Goal: Task Accomplishment & Management: Manage account settings

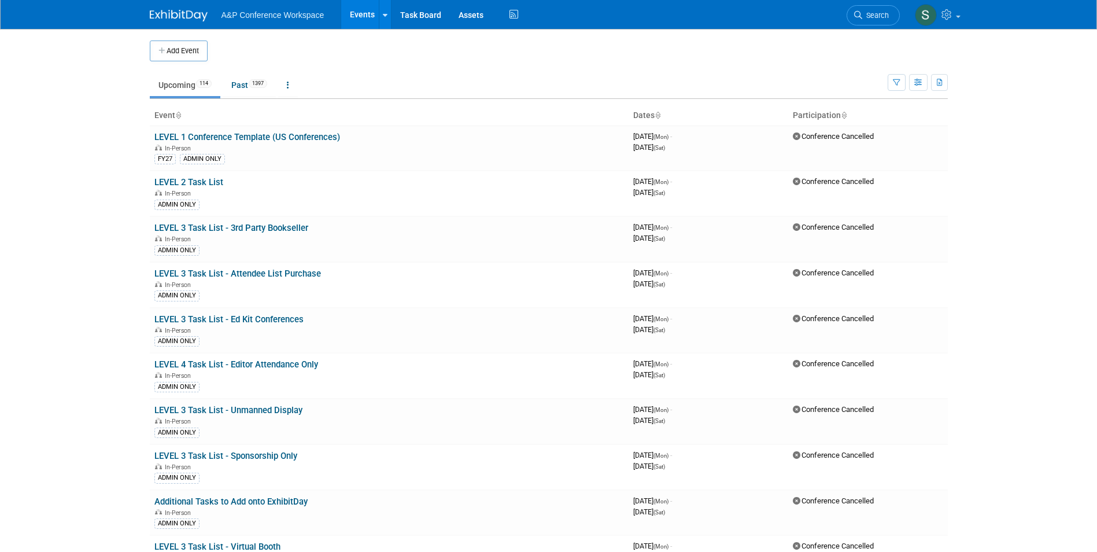
click at [875, 27] on li "Search" at bounding box center [873, 14] width 53 height 28
click at [873, 19] on span "Search" at bounding box center [876, 15] width 27 height 9
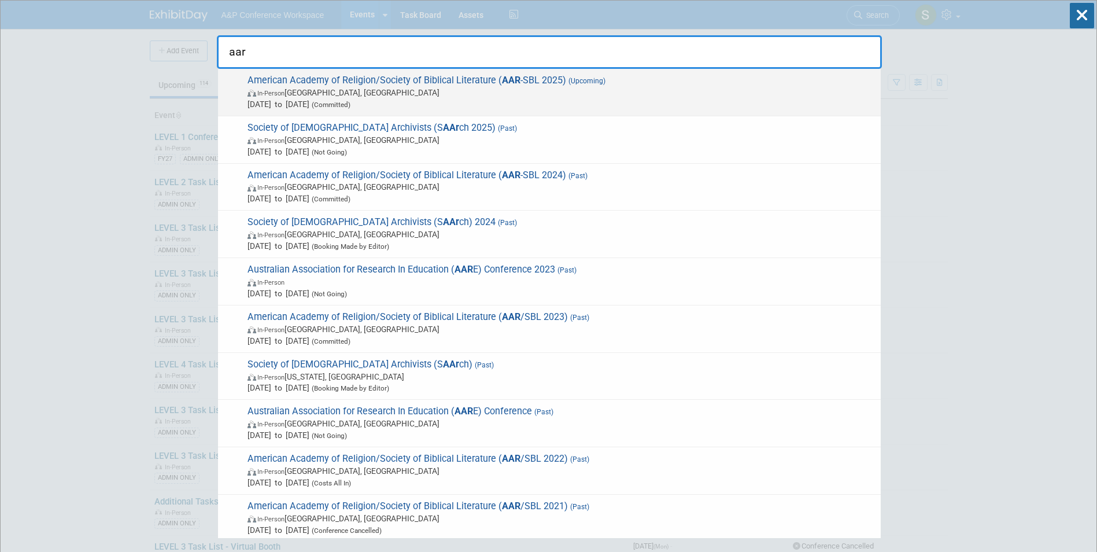
type input "aar"
click at [546, 80] on span "American Academy of Religion/Society of Biblical Literature ( AAR -SBL 2025) (U…" at bounding box center [559, 92] width 631 height 35
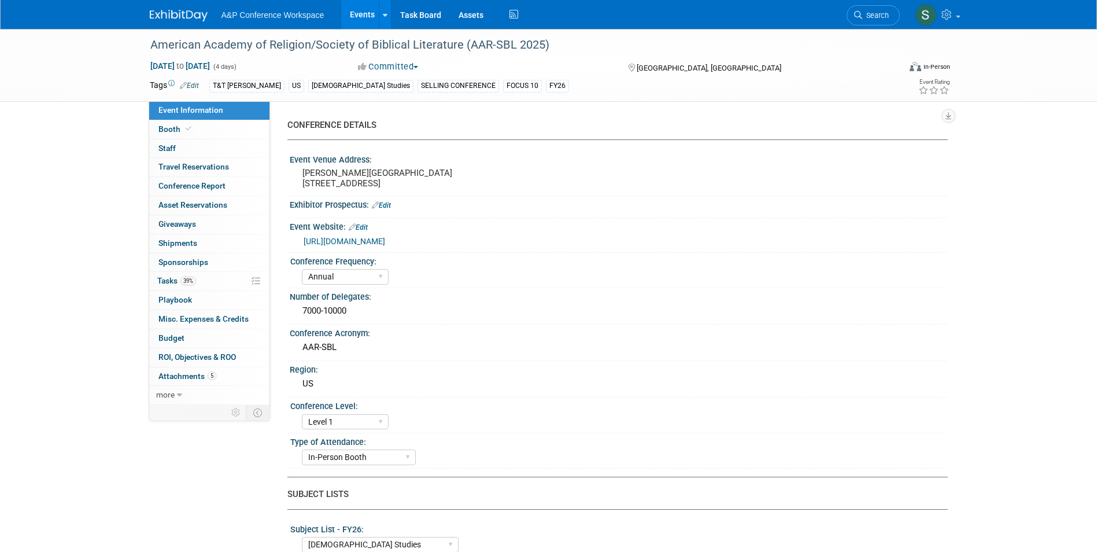
select select "Annual"
select select "Level 1"
select select "In-Person Booth"
select select "[DEMOGRAPHIC_DATA] Studies"
select select "T&T [PERSON_NAME]"
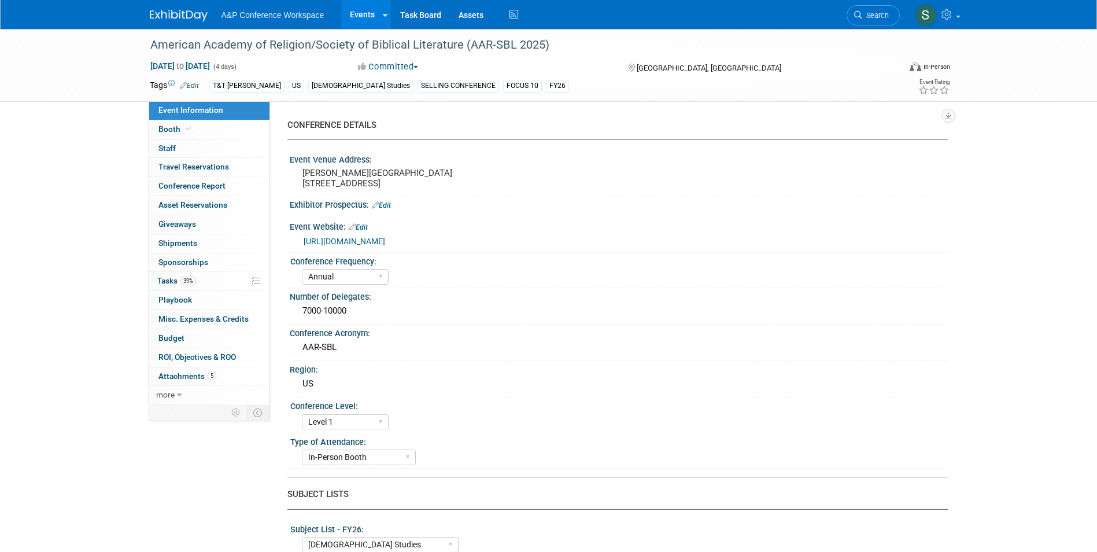
select select "[PERSON_NAME]"
select select "Networking/Commissioning"
click at [215, 279] on link "39% Tasks 39%" at bounding box center [209, 281] width 120 height 19
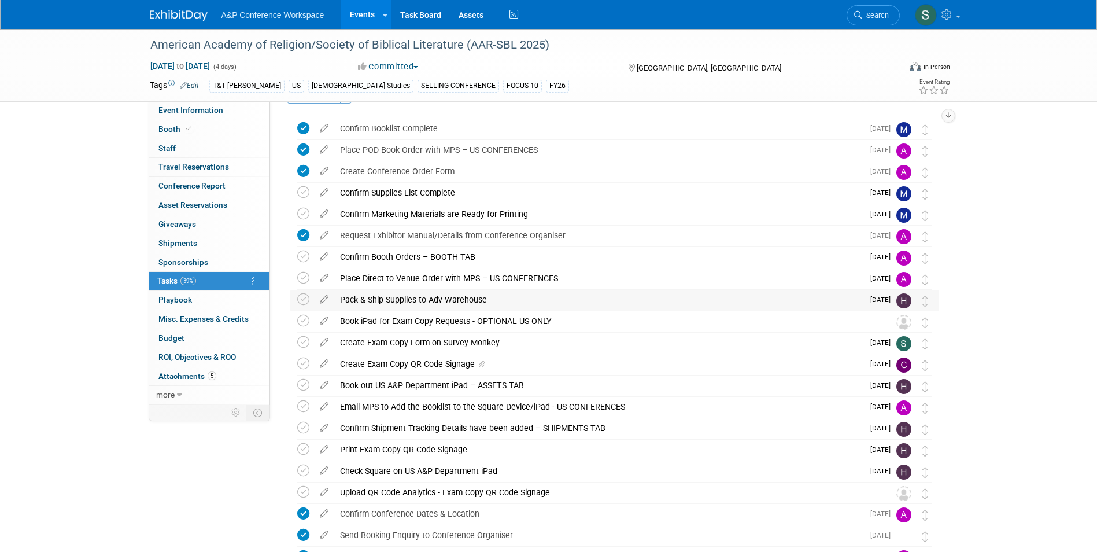
scroll to position [32, 0]
click at [368, 363] on div "Create Exam Copy QR Code Signage" at bounding box center [598, 363] width 529 height 20
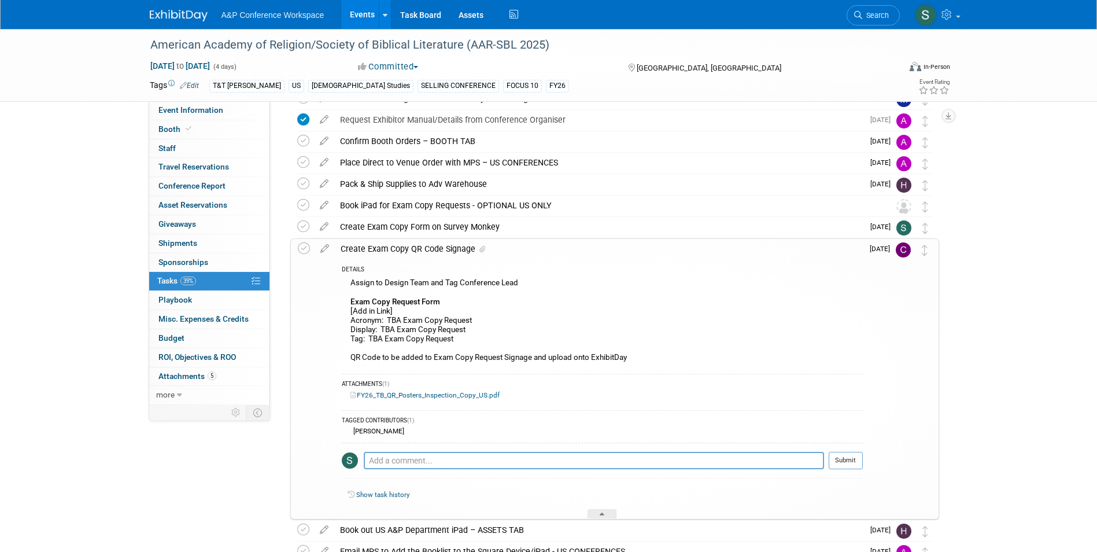
scroll to position [148, 0]
click at [325, 246] on icon at bounding box center [325, 245] width 20 height 14
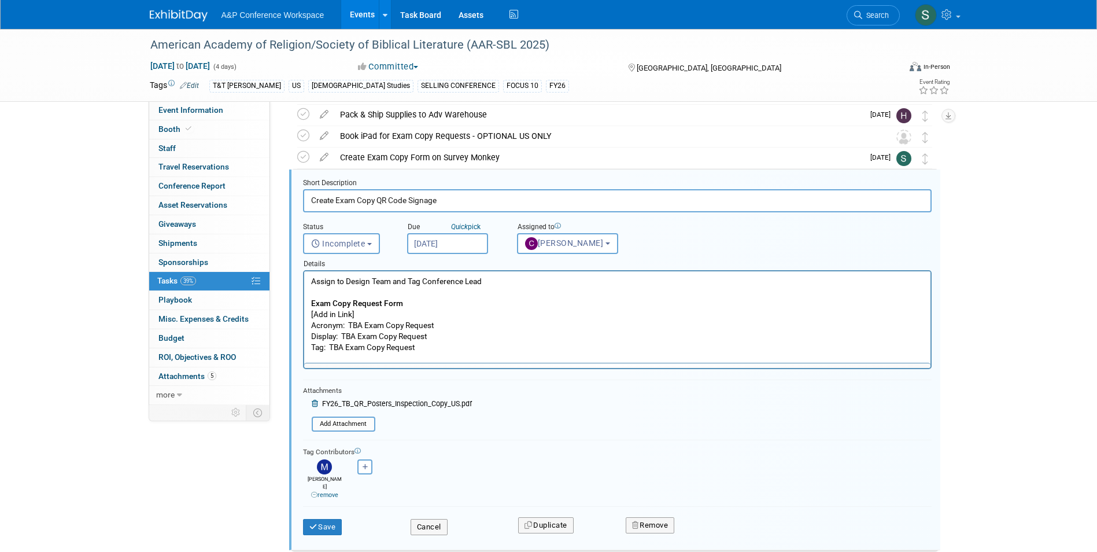
scroll to position [0, 0]
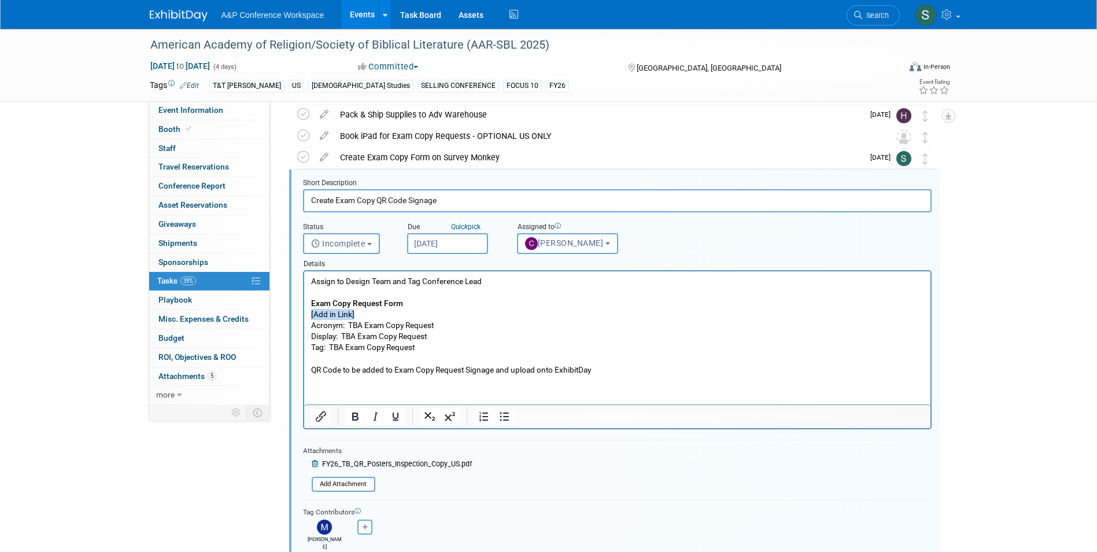
drag, startPoint x: 358, startPoint y: 314, endPoint x: 302, endPoint y: 311, distance: 55.6
click at [304, 311] on html "Assign to Design Team and Tag Conference Lead Exam Copy Request Form [Add in Li…" at bounding box center [617, 323] width 627 height 104
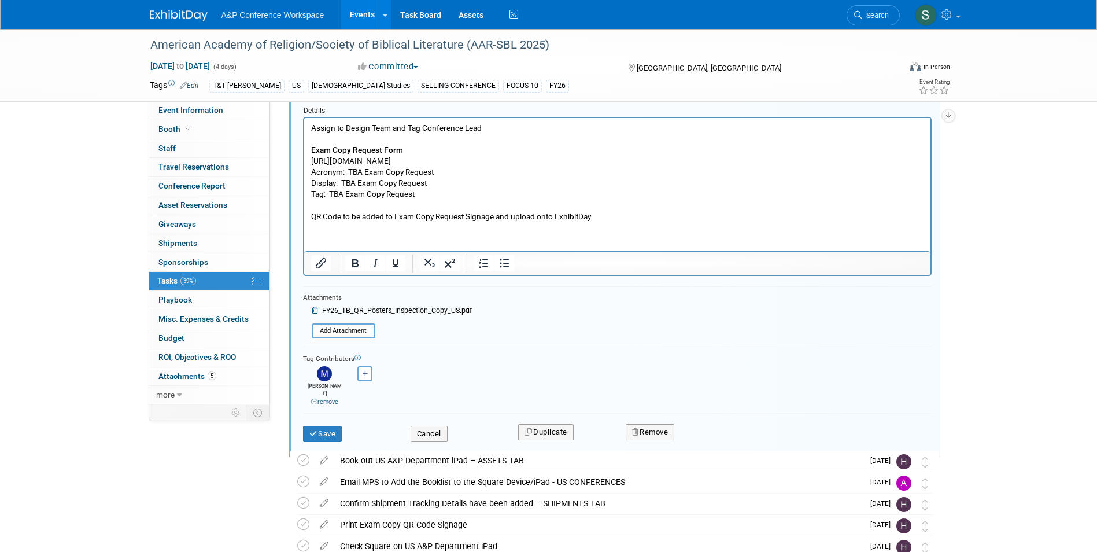
scroll to position [371, 0]
click at [323, 428] on button "Save" at bounding box center [322, 433] width 39 height 16
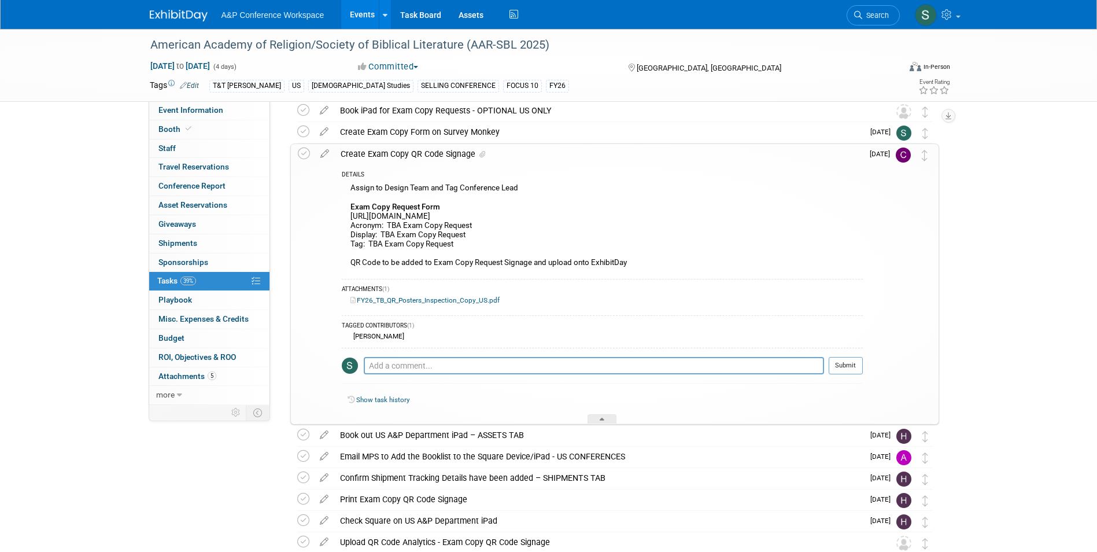
scroll to position [242, 0]
click at [418, 156] on div "Create Exam Copy QR Code Signage" at bounding box center [599, 155] width 528 height 20
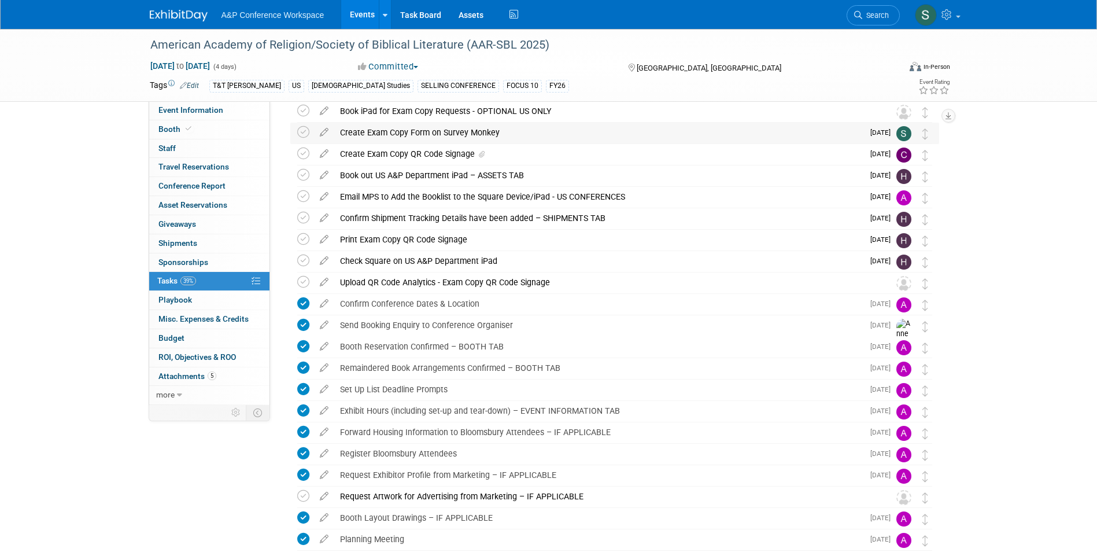
click at [384, 131] on div "Create Exam Copy Form on Survey Monkey" at bounding box center [598, 133] width 529 height 20
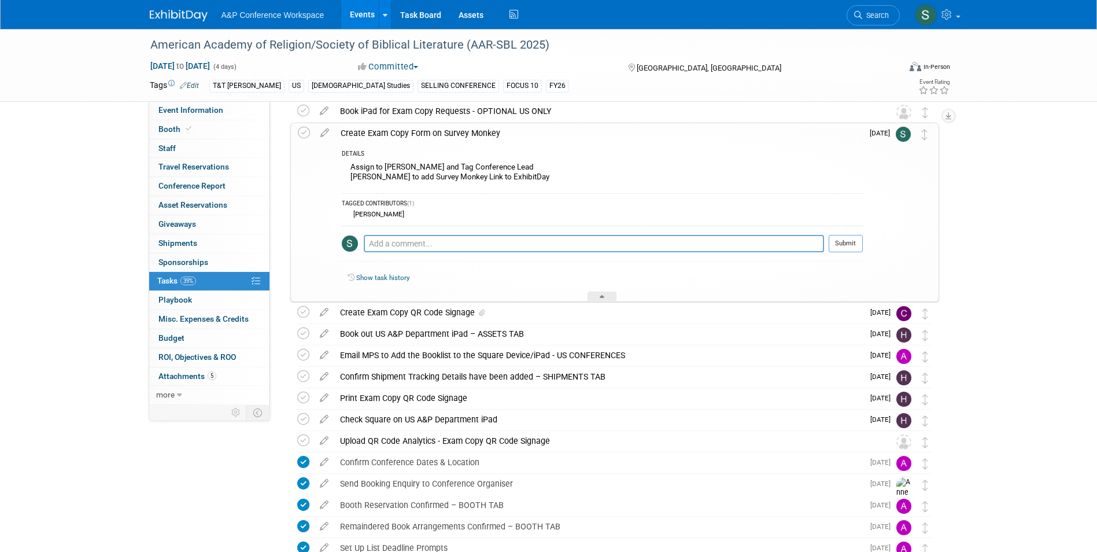
click at [384, 131] on div "Create Exam Copy Form on Survey Monkey" at bounding box center [599, 133] width 528 height 20
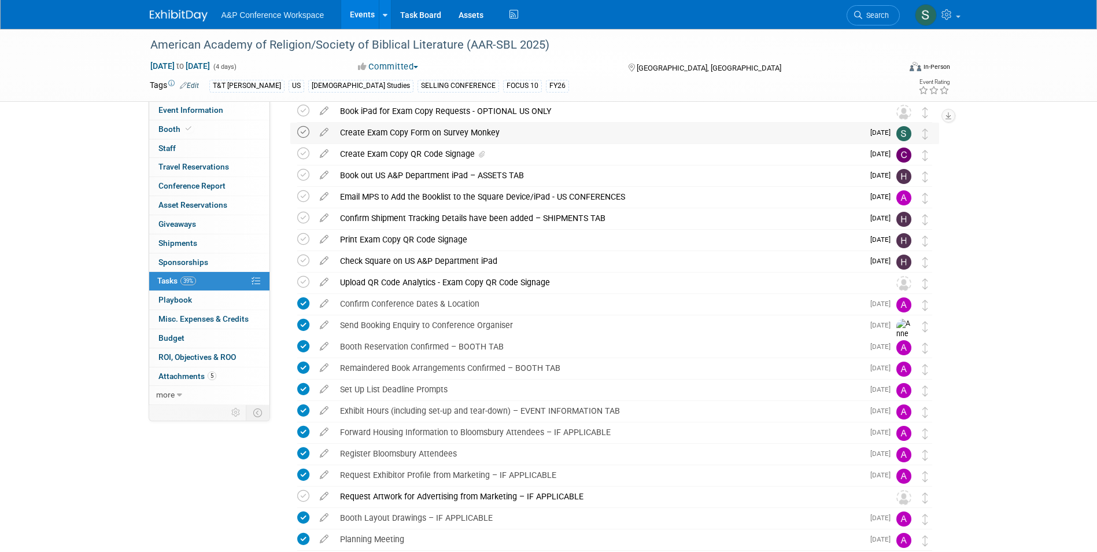
click at [302, 131] on icon at bounding box center [303, 132] width 12 height 12
